Goal: Information Seeking & Learning: Learn about a topic

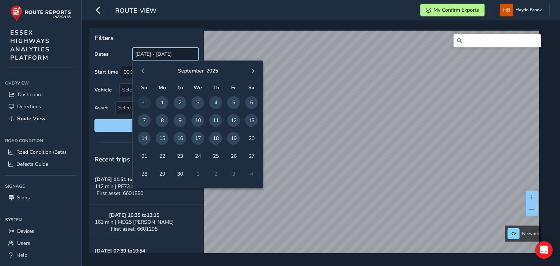
click at [169, 48] on input "[DATE] - [DATE]" at bounding box center [165, 54] width 66 height 13
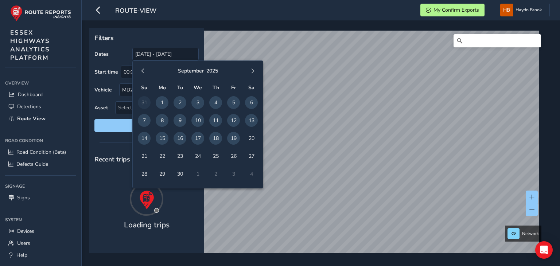
click at [234, 140] on span "19" at bounding box center [233, 138] width 13 height 13
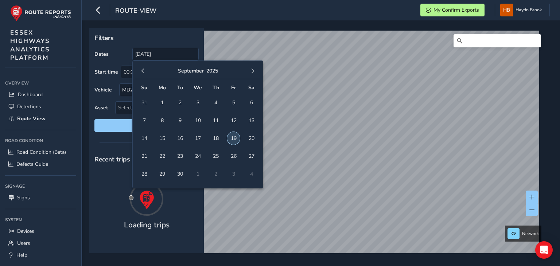
click at [234, 140] on span "19" at bounding box center [233, 138] width 13 height 13
type input "[DATE] - [DATE]"
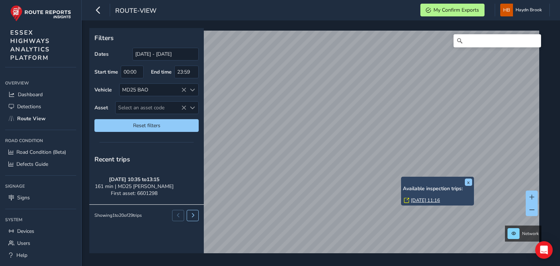
click at [420, 200] on link "[DATE] 11:16" at bounding box center [425, 200] width 29 height 7
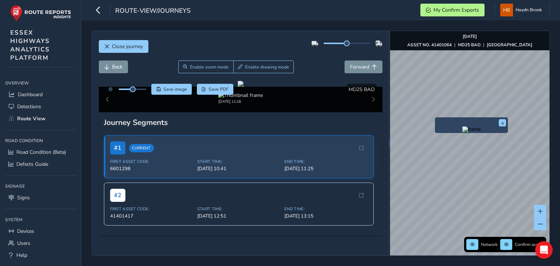
click at [462, 132] on img "Preview frame" at bounding box center [471, 129] width 18 height 6
click at [350, 68] on span "Forward" at bounding box center [359, 66] width 19 height 7
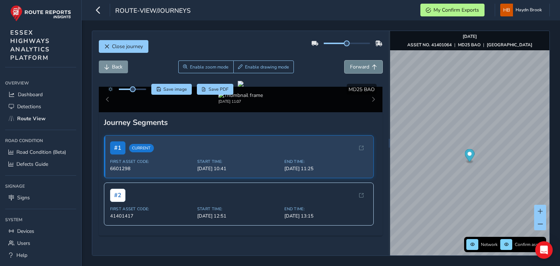
click at [350, 68] on span "Forward" at bounding box center [359, 66] width 19 height 7
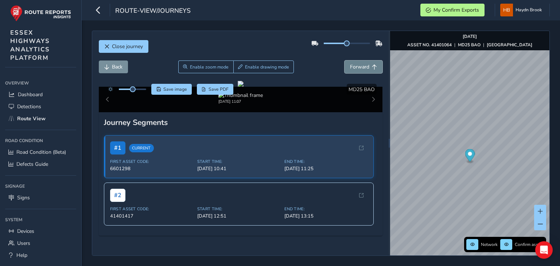
click at [350, 68] on span "Forward" at bounding box center [359, 66] width 19 height 7
click at [350, 65] on span "Forward" at bounding box center [359, 66] width 19 height 7
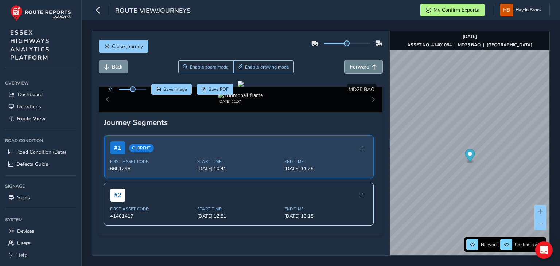
click at [350, 65] on span "Forward" at bounding box center [359, 66] width 19 height 7
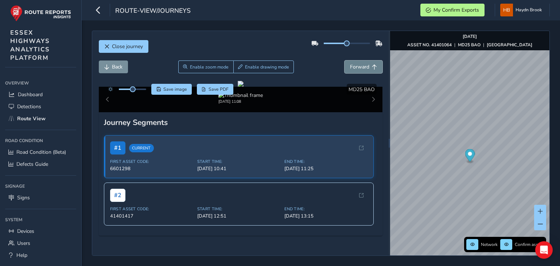
click at [350, 65] on span "Forward" at bounding box center [359, 66] width 19 height 7
